Goal: Find contact information: Obtain details needed to contact an individual or organization

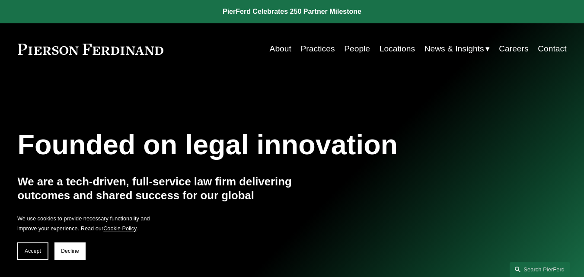
click at [556, 51] on link "Contact" at bounding box center [551, 49] width 29 height 16
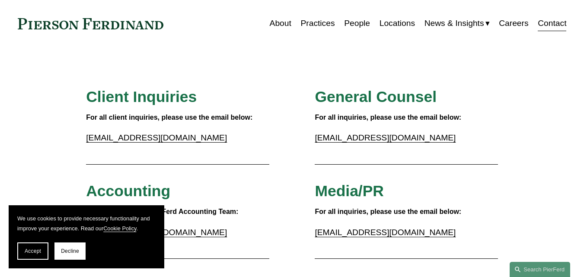
scroll to position [43, 0]
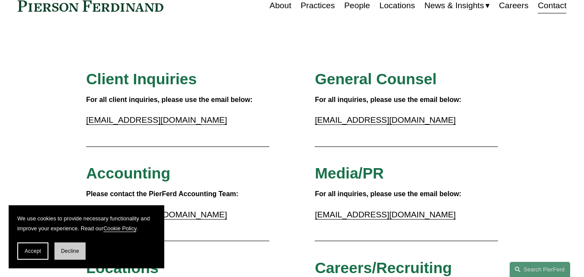
click at [64, 249] on span "Decline" at bounding box center [70, 251] width 18 height 6
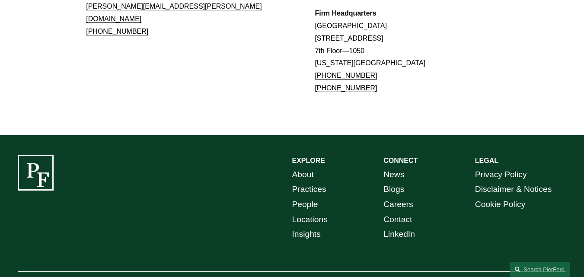
scroll to position [836, 0]
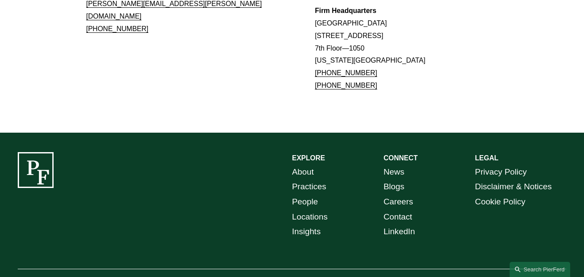
click at [394, 210] on link "Contact" at bounding box center [397, 217] width 29 height 15
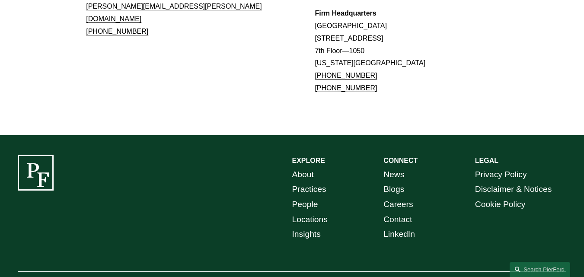
scroll to position [836, 0]
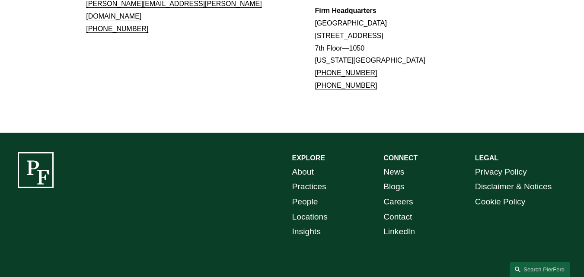
click at [402, 210] on link "Contact" at bounding box center [397, 217] width 29 height 15
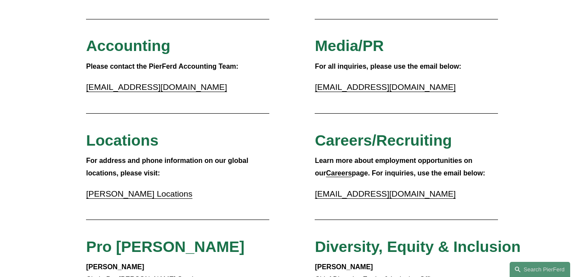
scroll to position [173, 0]
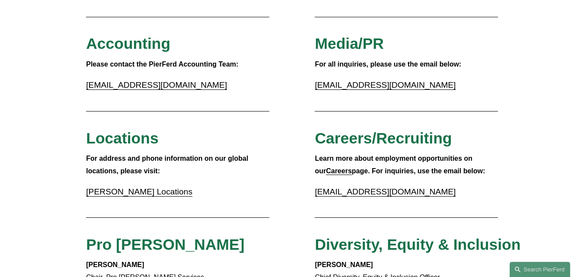
click at [129, 193] on link "[PERSON_NAME] Locations" at bounding box center [139, 191] width 106 height 9
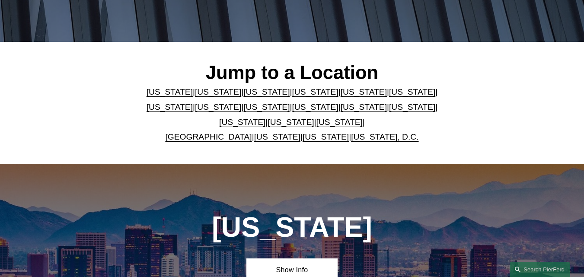
scroll to position [173, 0]
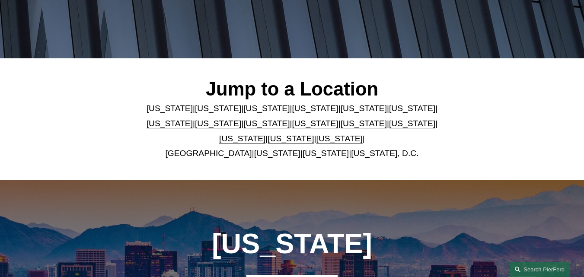
click at [263, 150] on p "Arizona | California | Colorado | Delaware | Florida | Georgia | Illinois | Mas…" at bounding box center [292, 131] width 320 height 60
click at [264, 156] on link "[US_STATE]" at bounding box center [277, 153] width 46 height 9
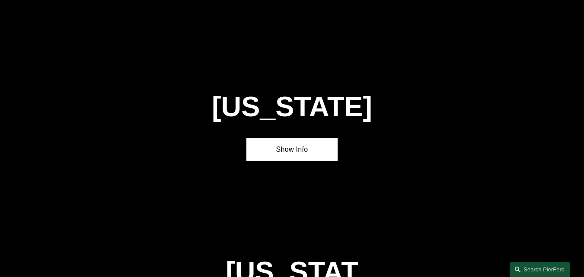
scroll to position [3026, 0]
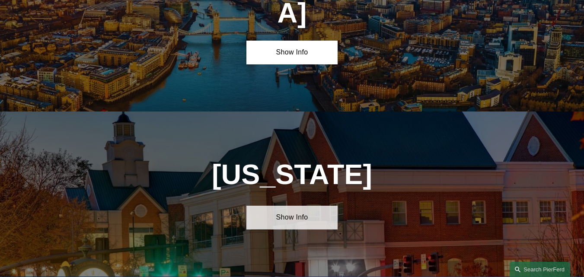
click at [277, 206] on link "Show Info" at bounding box center [292, 218] width 92 height 24
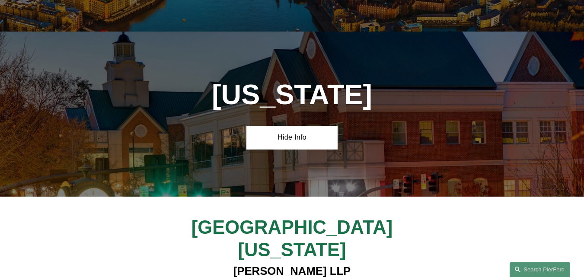
scroll to position [3113, 0]
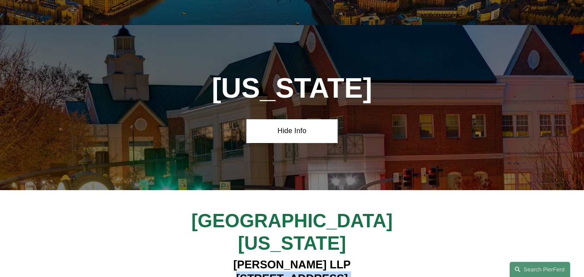
drag, startPoint x: 356, startPoint y: 168, endPoint x: 167, endPoint y: 142, distance: 191.0
click at [167, 210] on div "Northern Virginia Pierson Ferdinand LLP 4000 Legato Road, Suite 1100 Fairfax, V…" at bounding box center [292, 268] width 584 height 116
copy h4 "4000 Legato Road, Suite 1100 Fairfax, VA 22033"
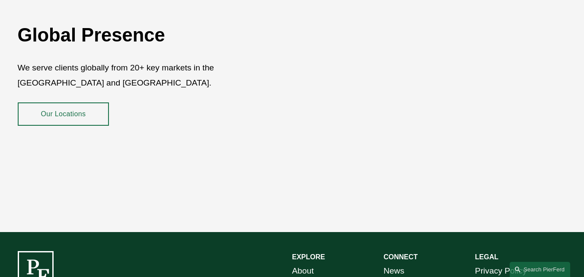
scroll to position [1551, 0]
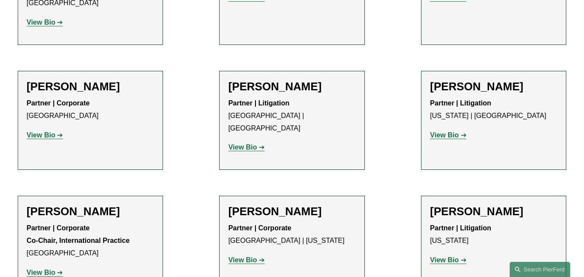
scroll to position [6179, 0]
